Goal: Find specific page/section: Find specific page/section

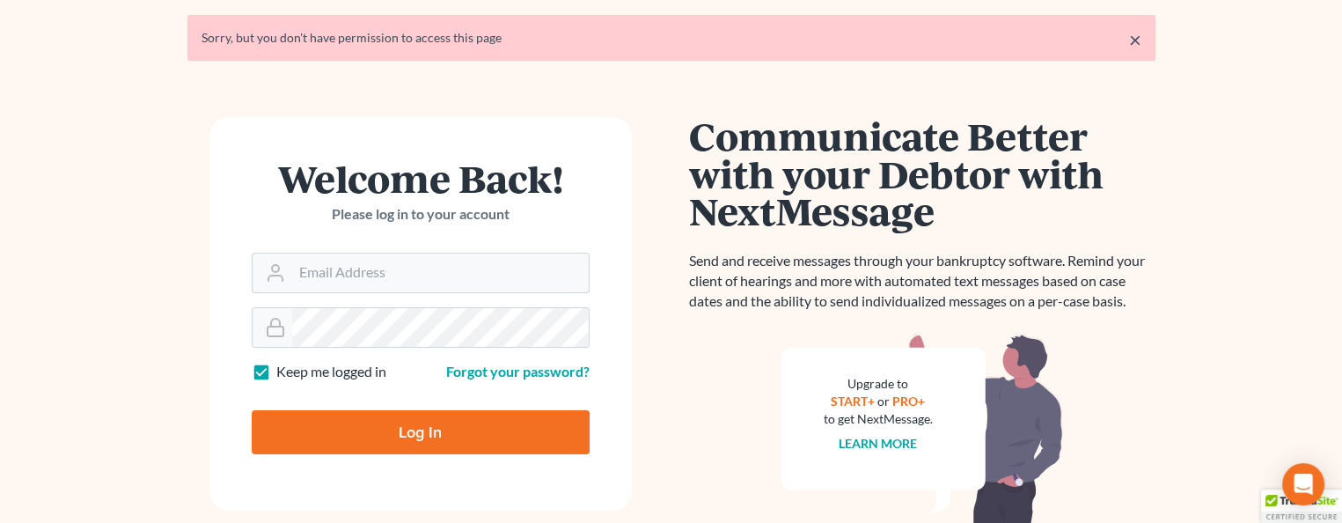
scroll to position [88, 0]
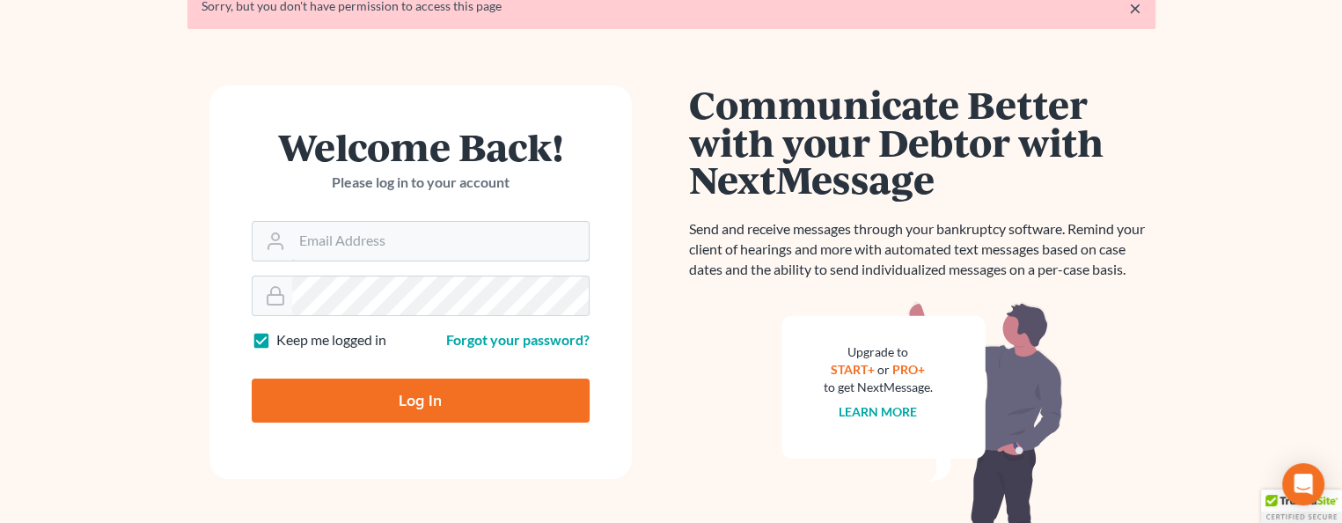
type input "monika@karinalucidlaw.com"
click at [419, 381] on input "Log In" at bounding box center [421, 401] width 338 height 44
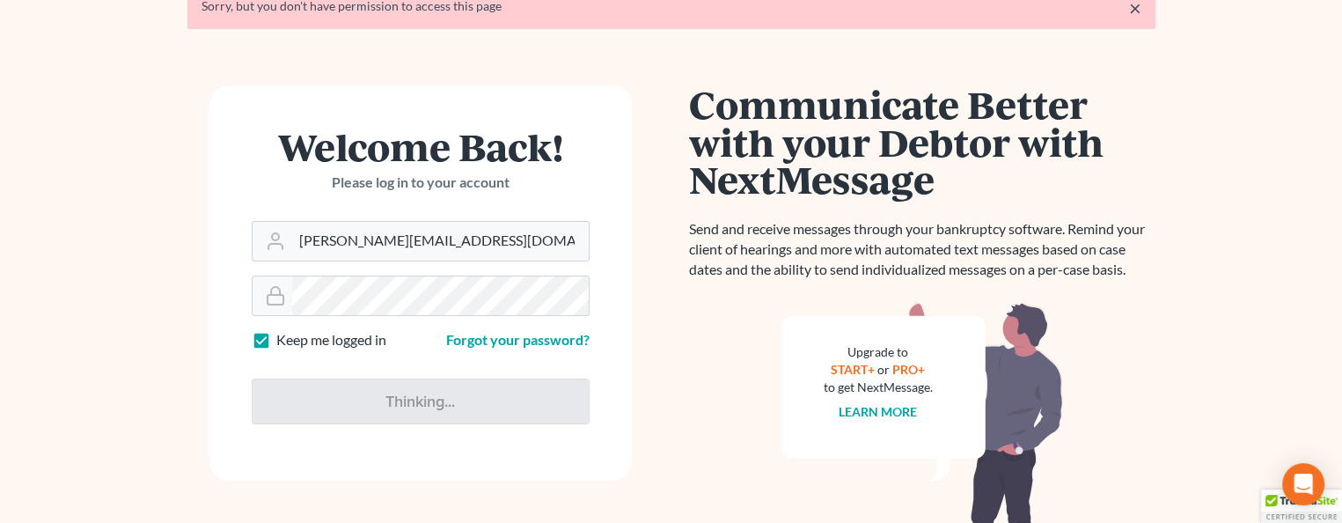
type input "Thinking..."
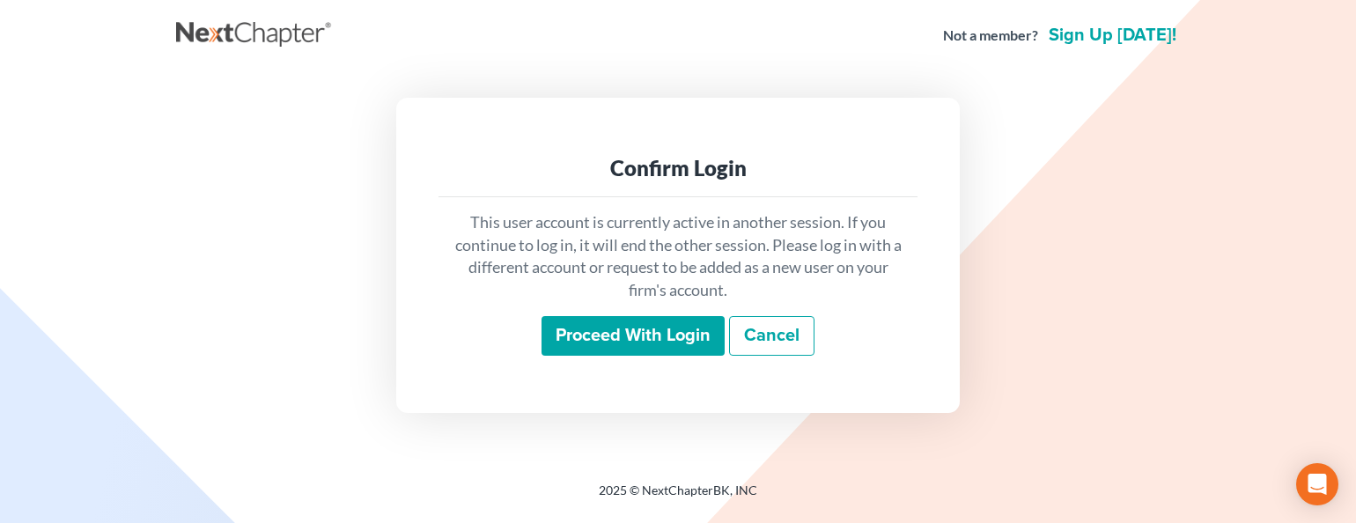
click at [595, 337] on input "Proceed with login" at bounding box center [632, 336] width 183 height 40
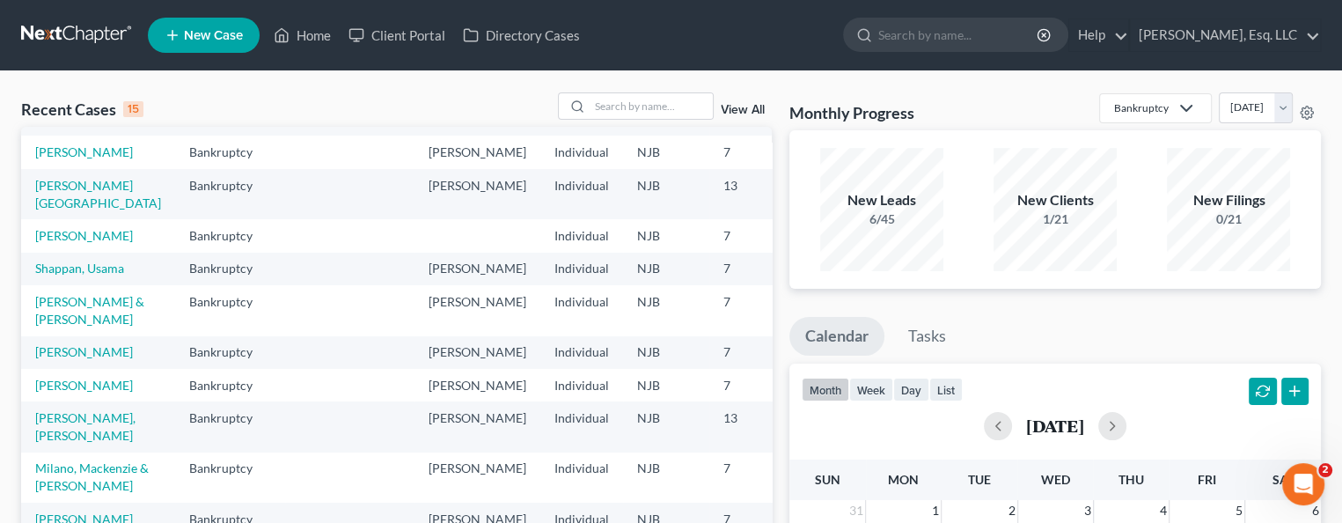
scroll to position [440, 0]
click at [46, 410] on link "Garcia-Santana, Jonelva" at bounding box center [85, 426] width 100 height 33
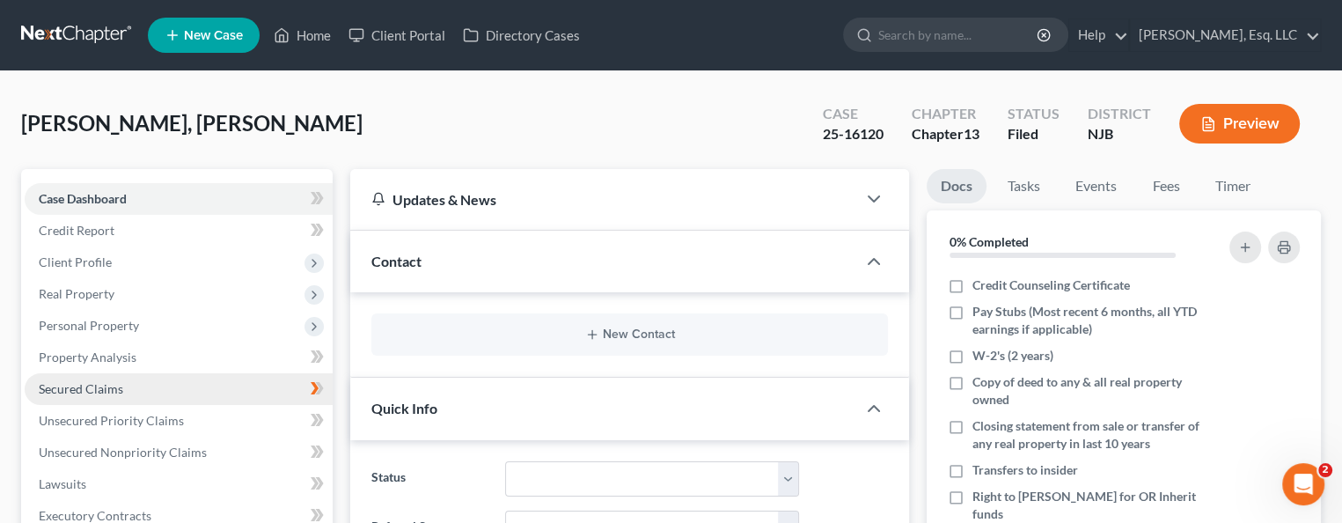
scroll to position [352, 0]
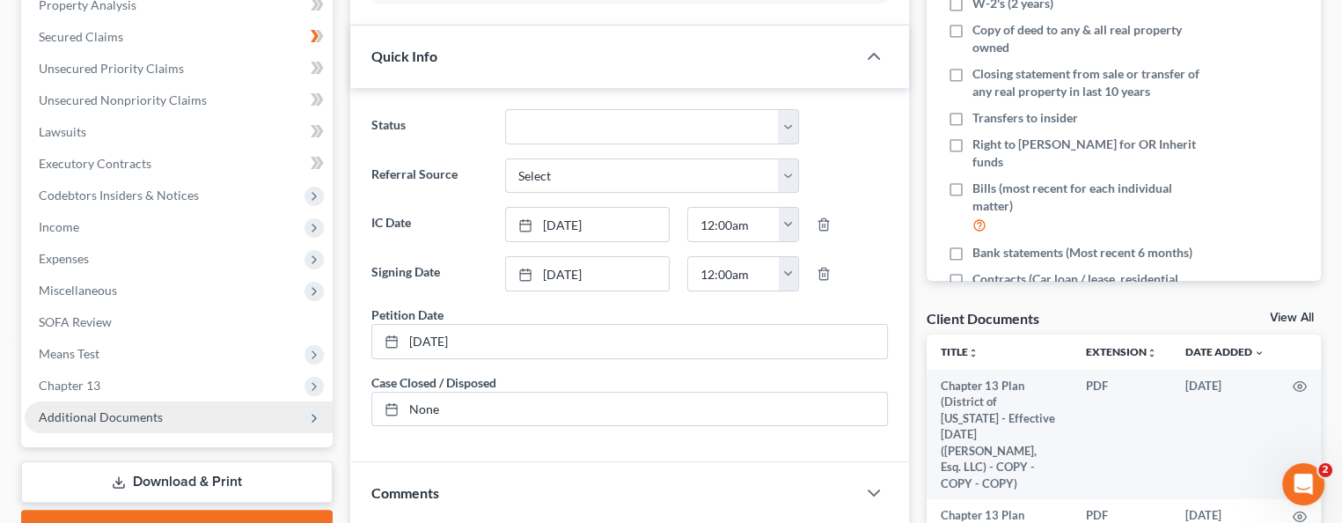
click at [99, 415] on span "Additional Documents" at bounding box center [101, 416] width 124 height 15
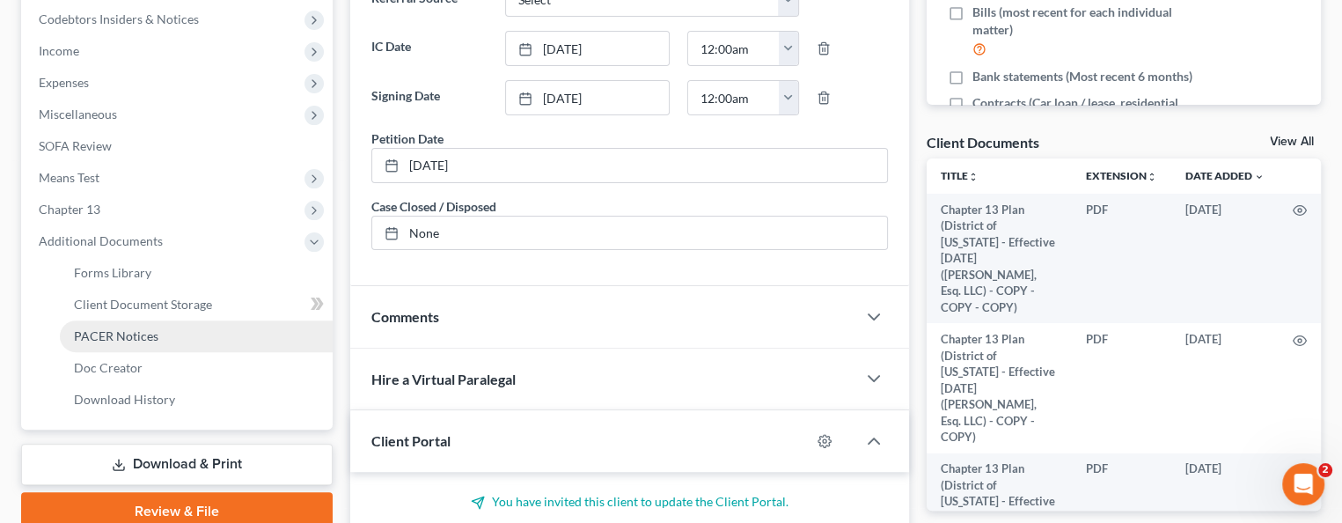
click at [123, 336] on span "PACER Notices" at bounding box center [116, 335] width 85 height 15
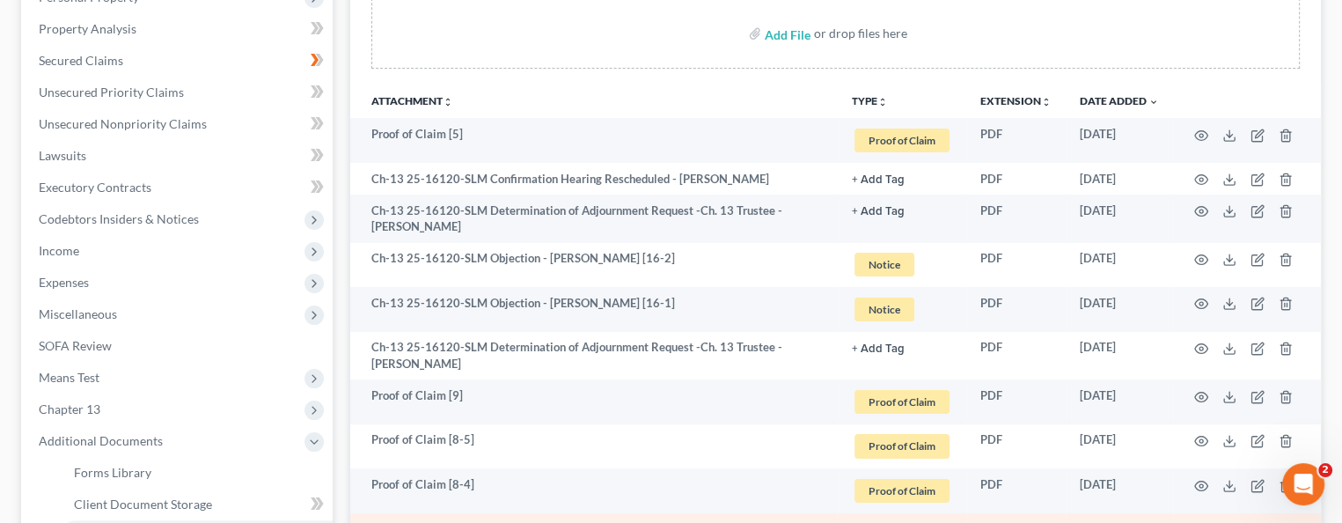
scroll to position [264, 0]
